Goal: Find specific page/section: Find specific page/section

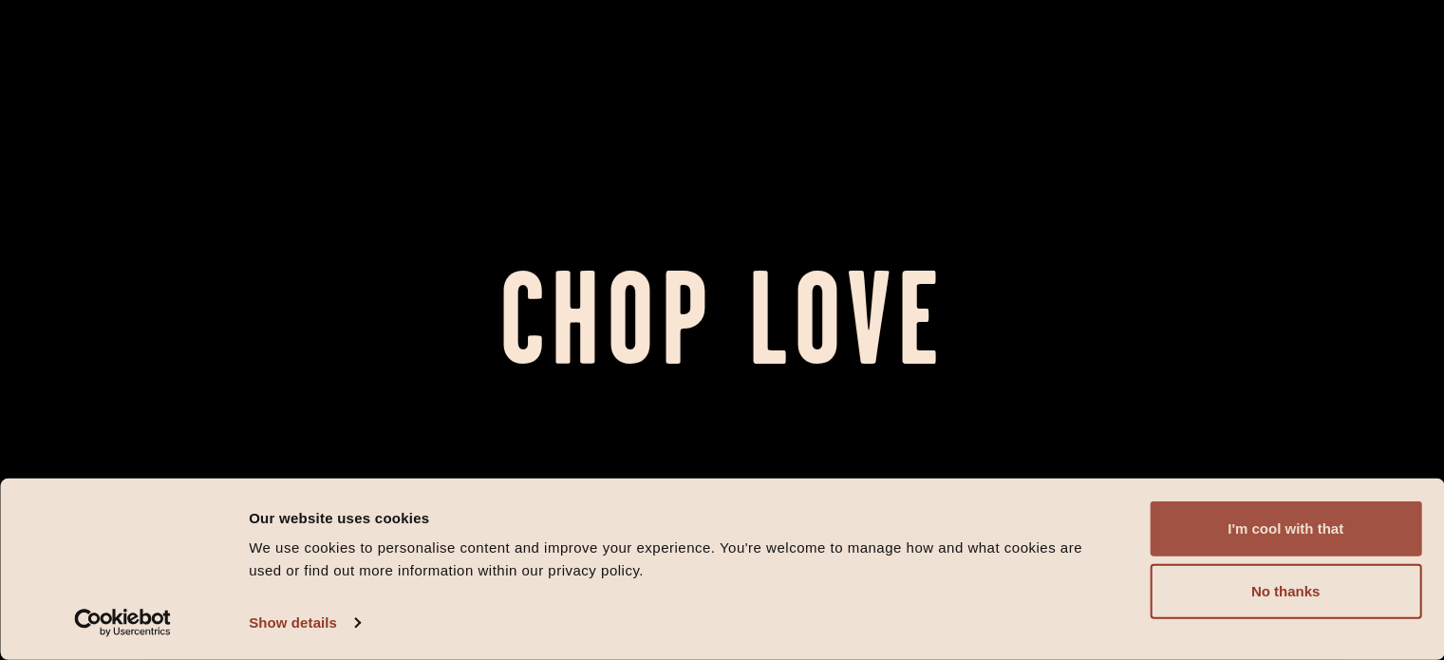
click at [1257, 553] on button "I'm cool with that" at bounding box center [1286, 528] width 272 height 55
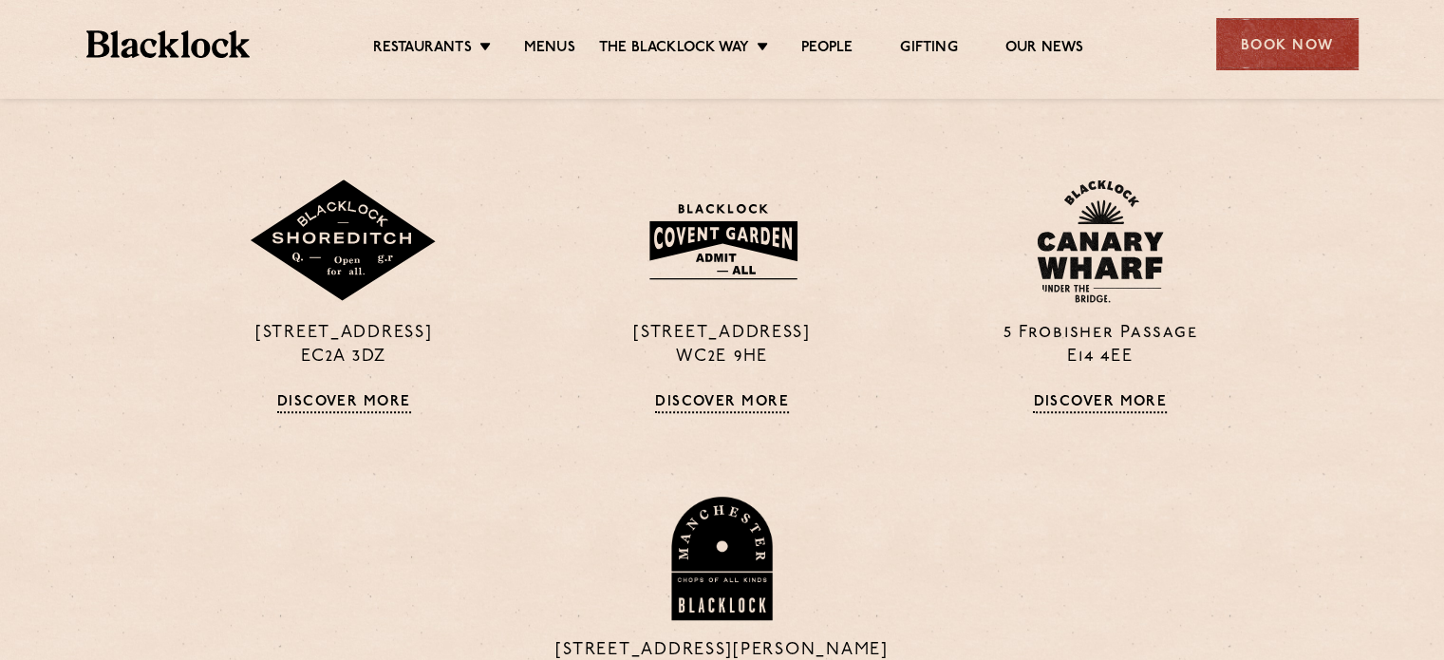
scroll to position [1559, 0]
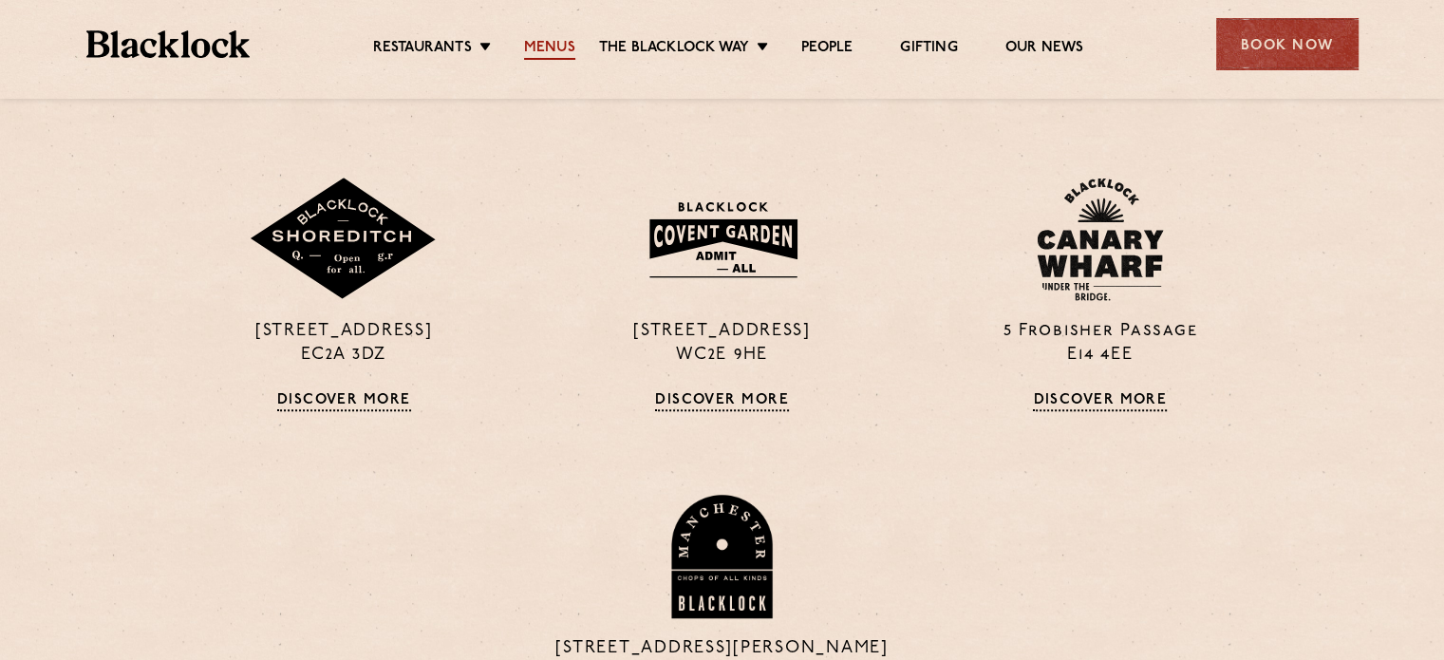
click at [539, 44] on link "Menus" at bounding box center [549, 49] width 51 height 21
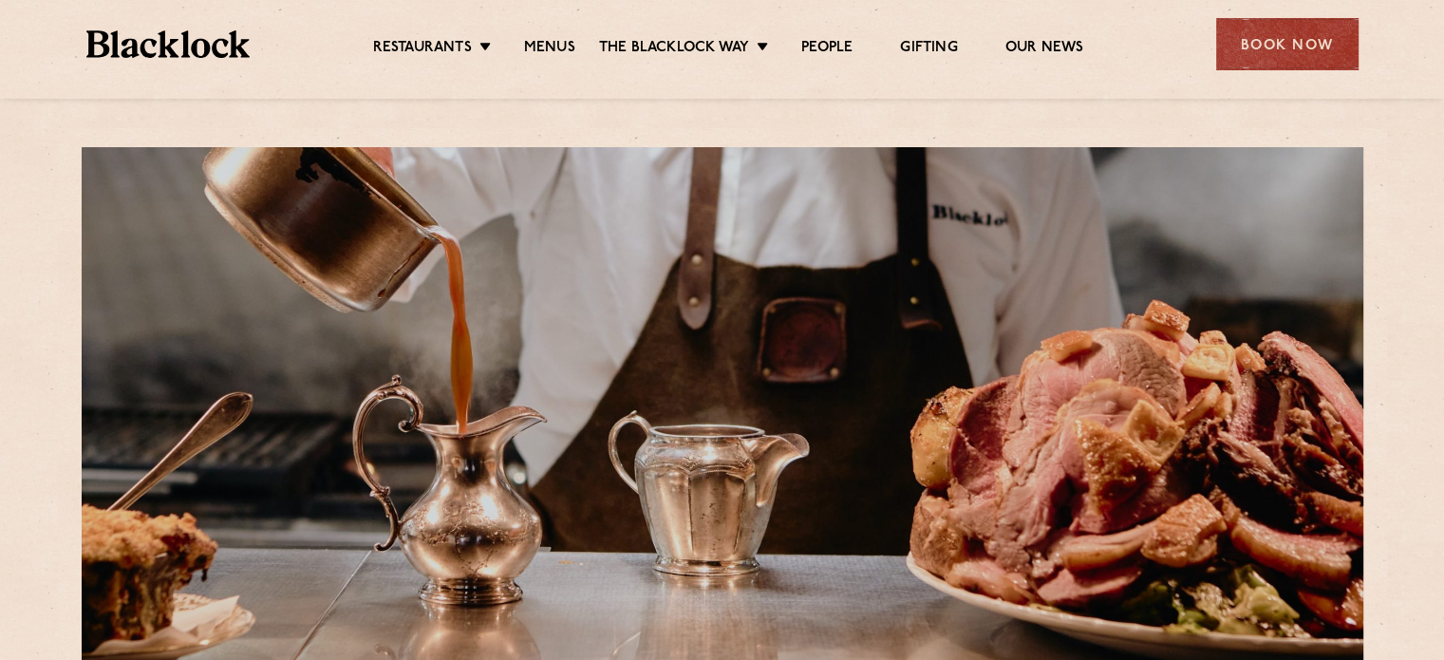
scroll to position [592, 0]
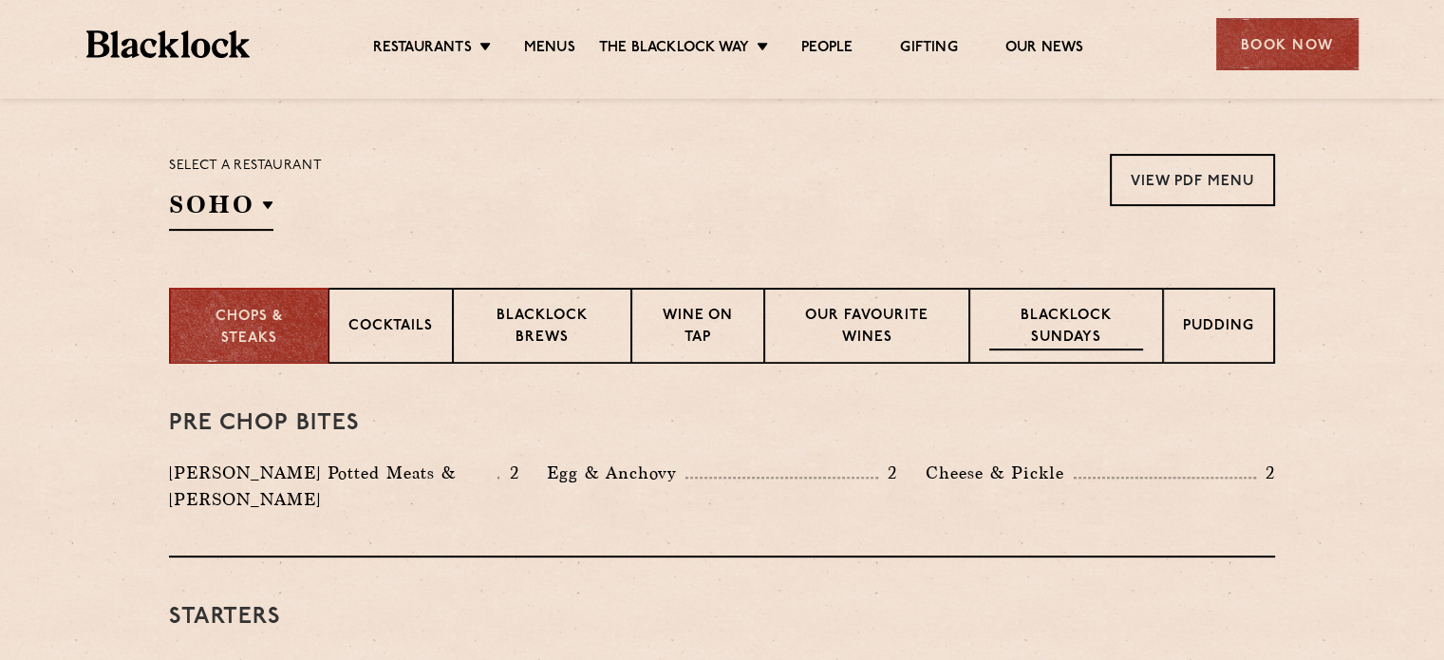
click at [1052, 340] on p "Blacklock Sundays" at bounding box center [1066, 328] width 154 height 45
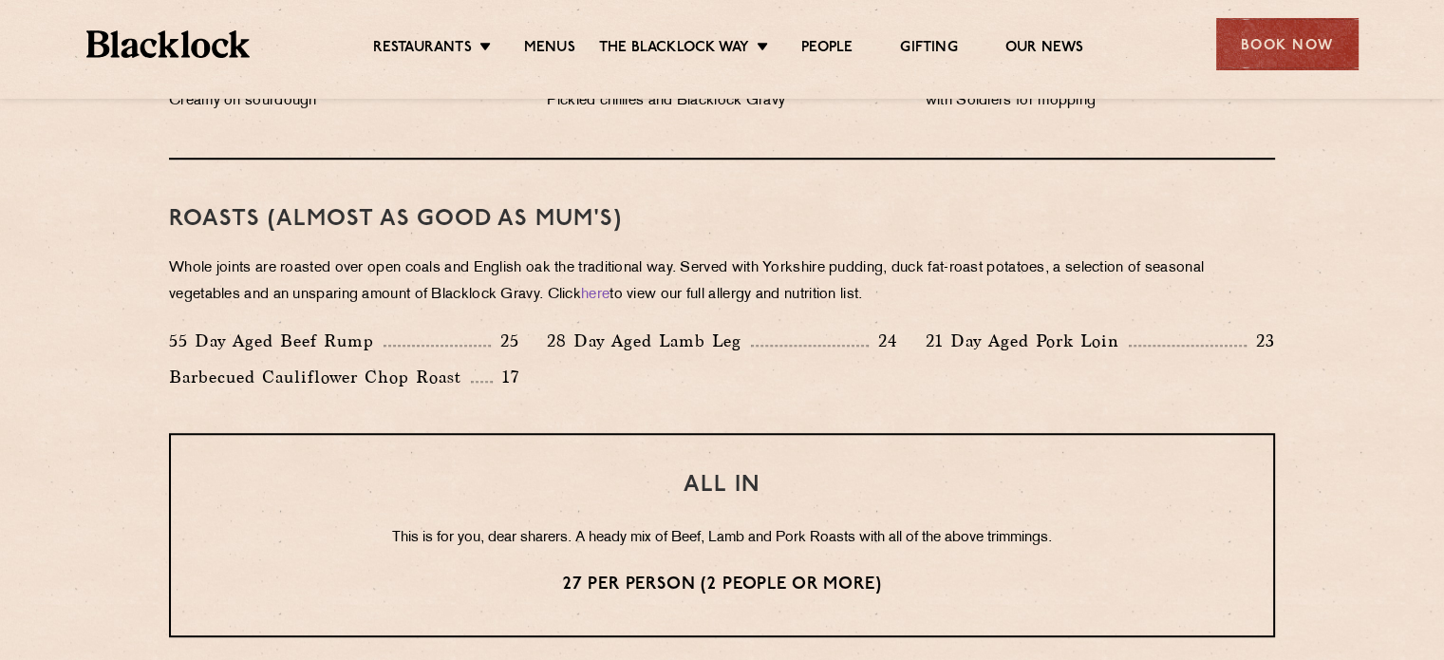
scroll to position [1411, 0]
